Goal: Task Accomplishment & Management: Manage account settings

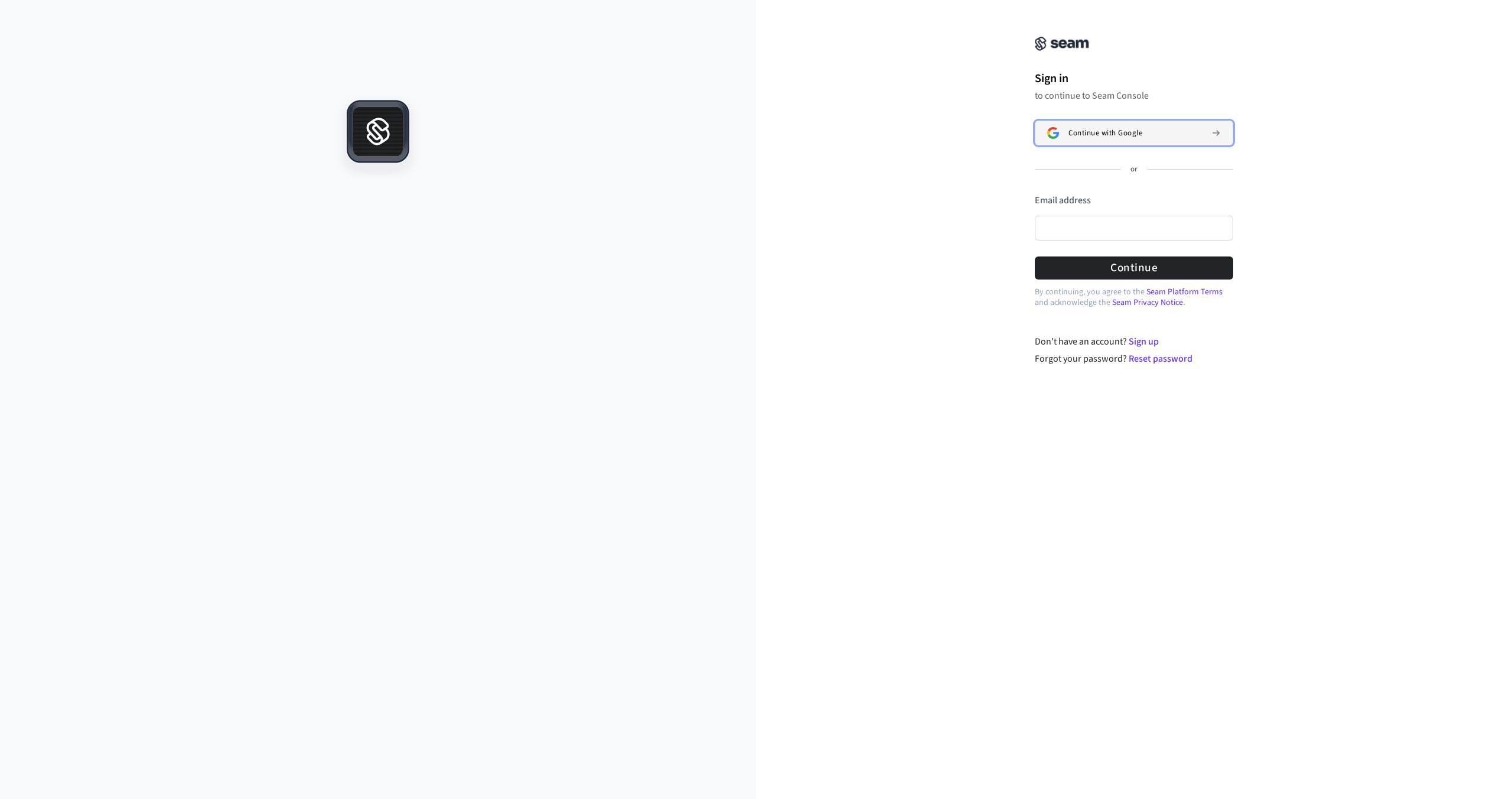
click at [1114, 136] on span "Continue with Google" at bounding box center [1105, 133] width 74 height 10
